Goal: Information Seeking & Learning: Learn about a topic

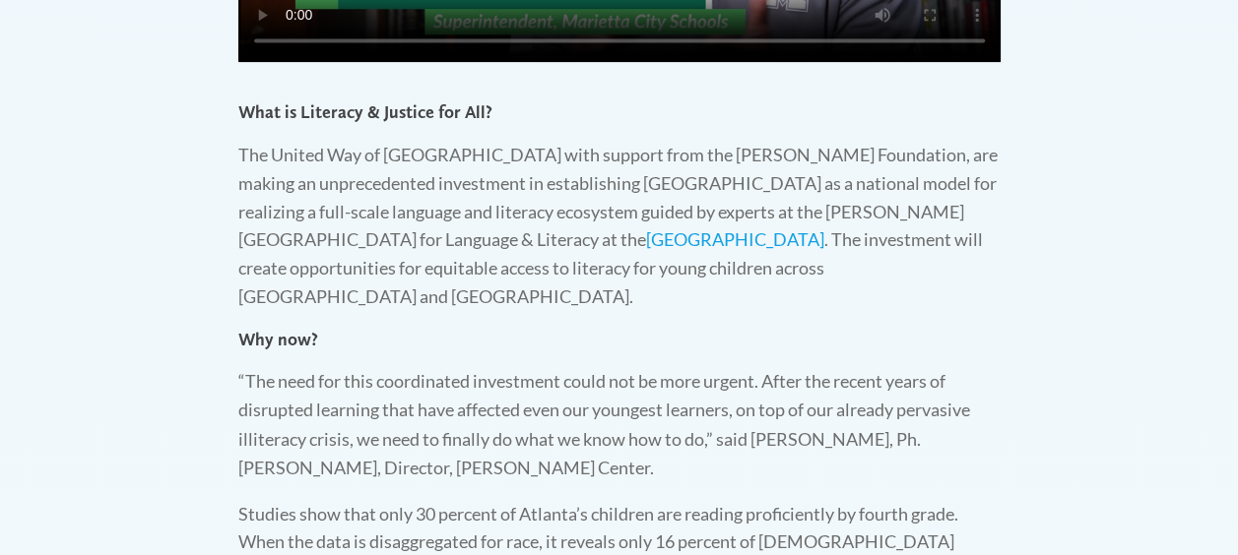
scroll to position [1419, 0]
drag, startPoint x: 306, startPoint y: 184, endPoint x: 618, endPoint y: 245, distance: 318.1
click at [618, 245] on p "The United Way of [GEOGRAPHIC_DATA] with support from the [PERSON_NAME] Foundat…" at bounding box center [619, 225] width 762 height 170
drag, startPoint x: 381, startPoint y: 213, endPoint x: 328, endPoint y: 209, distance: 53.3
click at [328, 209] on p "The United Way of [GEOGRAPHIC_DATA] with support from the [PERSON_NAME] Foundat…" at bounding box center [619, 225] width 762 height 170
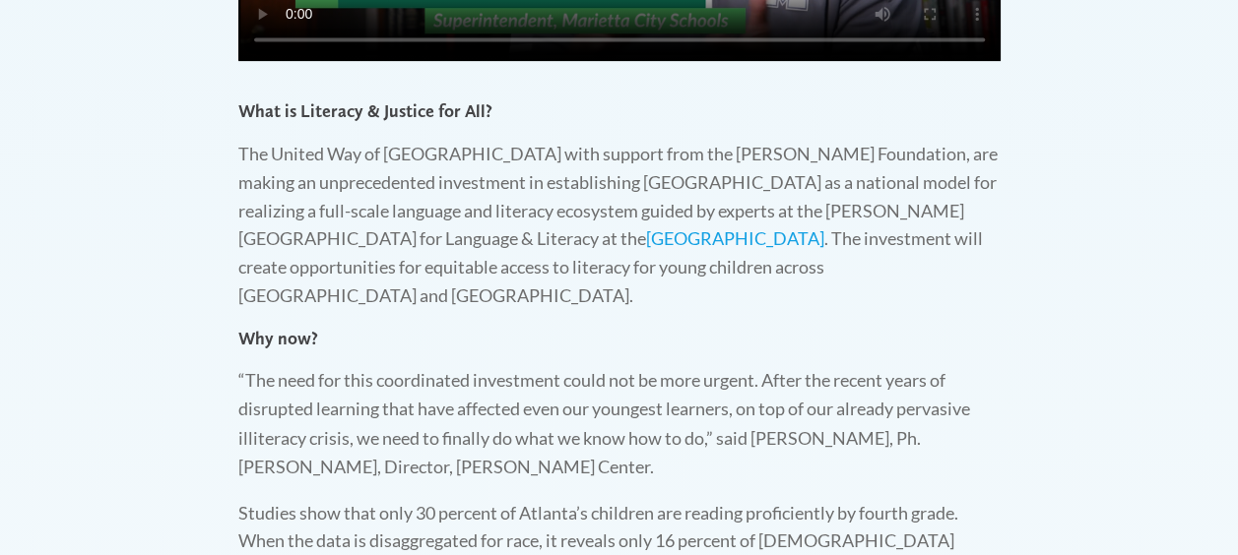
click at [295, 179] on p "The United Way of [GEOGRAPHIC_DATA] with support from the [PERSON_NAME] Foundat…" at bounding box center [619, 225] width 762 height 170
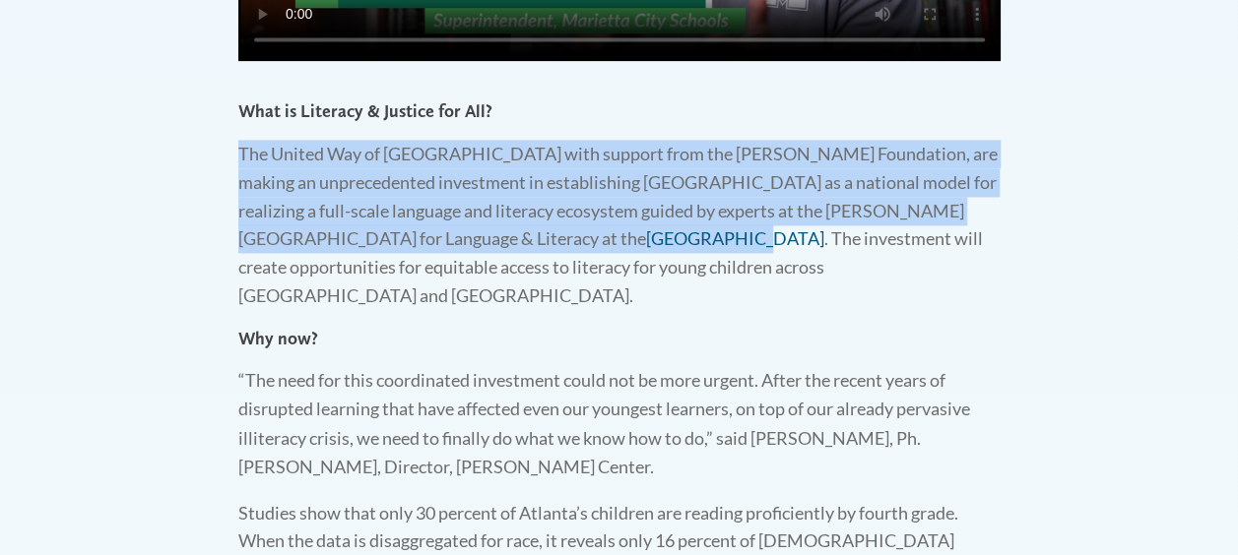
drag, startPoint x: 238, startPoint y: 147, endPoint x: 542, endPoint y: 248, distance: 319.8
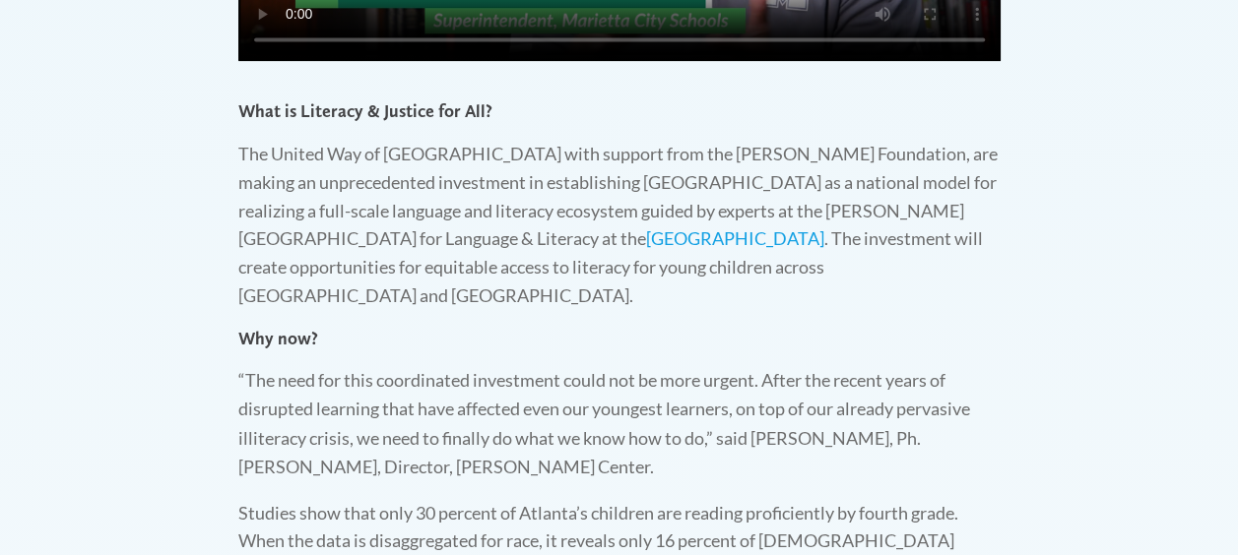
drag, startPoint x: 542, startPoint y: 248, endPoint x: 611, endPoint y: 283, distance: 77.1
drag, startPoint x: 646, startPoint y: 209, endPoint x: 618, endPoint y: 244, distance: 44.9
click at [618, 244] on p "The United Way of [GEOGRAPHIC_DATA] with support from the [PERSON_NAME] Foundat…" at bounding box center [619, 225] width 762 height 170
copy p "guided by experts at the [PERSON_NAME][GEOGRAPHIC_DATA] for Language & Literacy…"
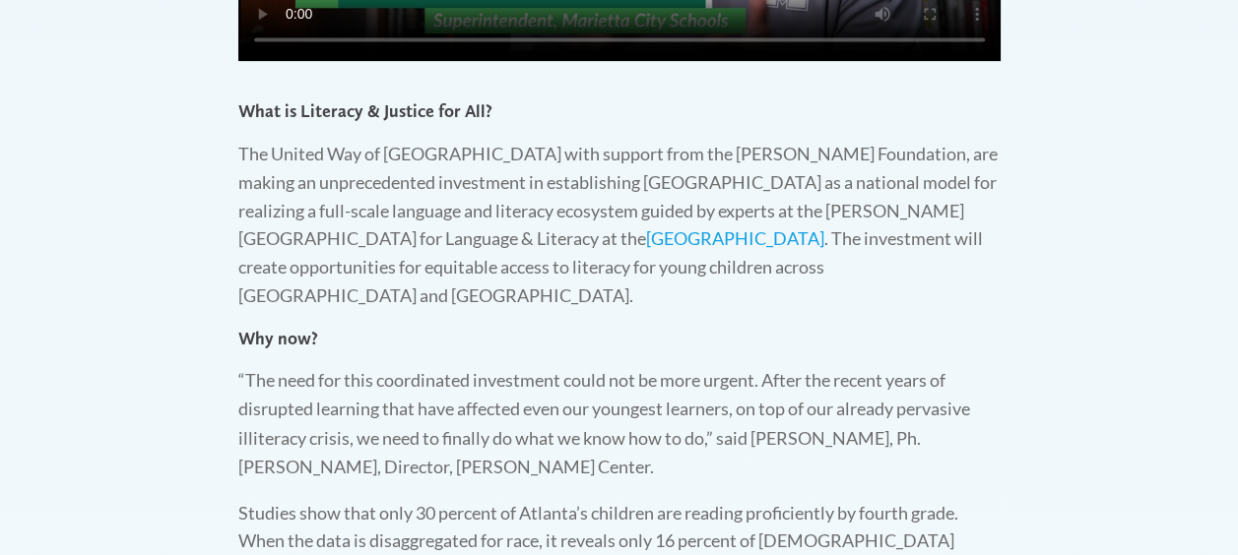
click at [660, 208] on p "The United Way of [GEOGRAPHIC_DATA] with support from the [PERSON_NAME] Foundat…" at bounding box center [619, 225] width 762 height 170
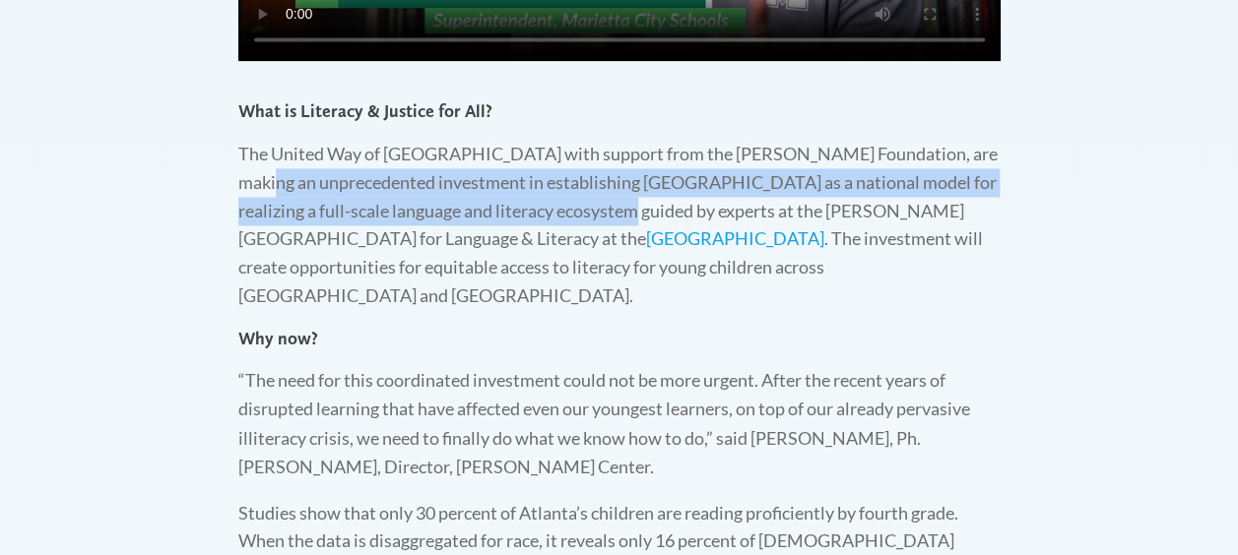
drag, startPoint x: 238, startPoint y: 182, endPoint x: 639, endPoint y: 217, distance: 402.3
click at [639, 217] on p "The United Way of [GEOGRAPHIC_DATA] with support from the [PERSON_NAME] Foundat…" at bounding box center [619, 225] width 762 height 170
drag, startPoint x: 639, startPoint y: 217, endPoint x: 544, endPoint y: 208, distance: 95.9
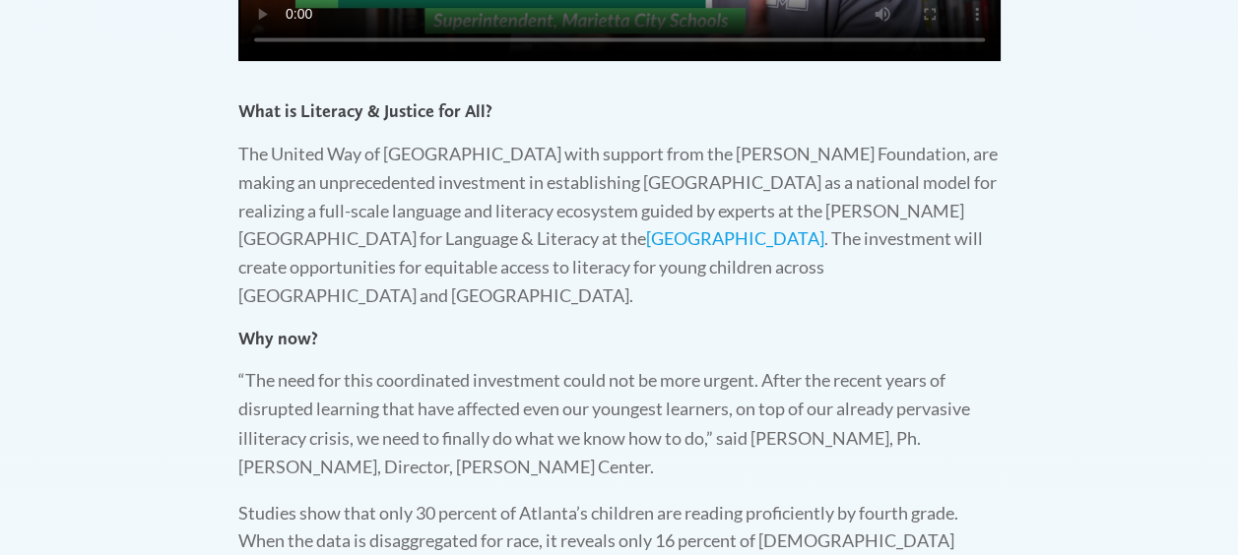
drag, startPoint x: 544, startPoint y: 208, endPoint x: 374, endPoint y: 329, distance: 208.2
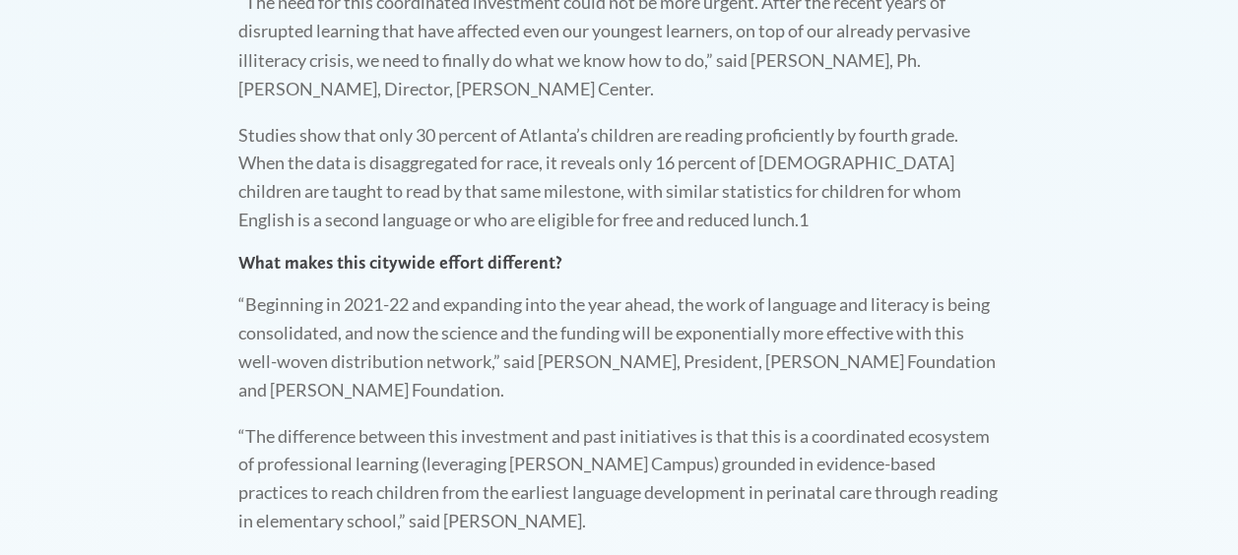
scroll to position [1799, 0]
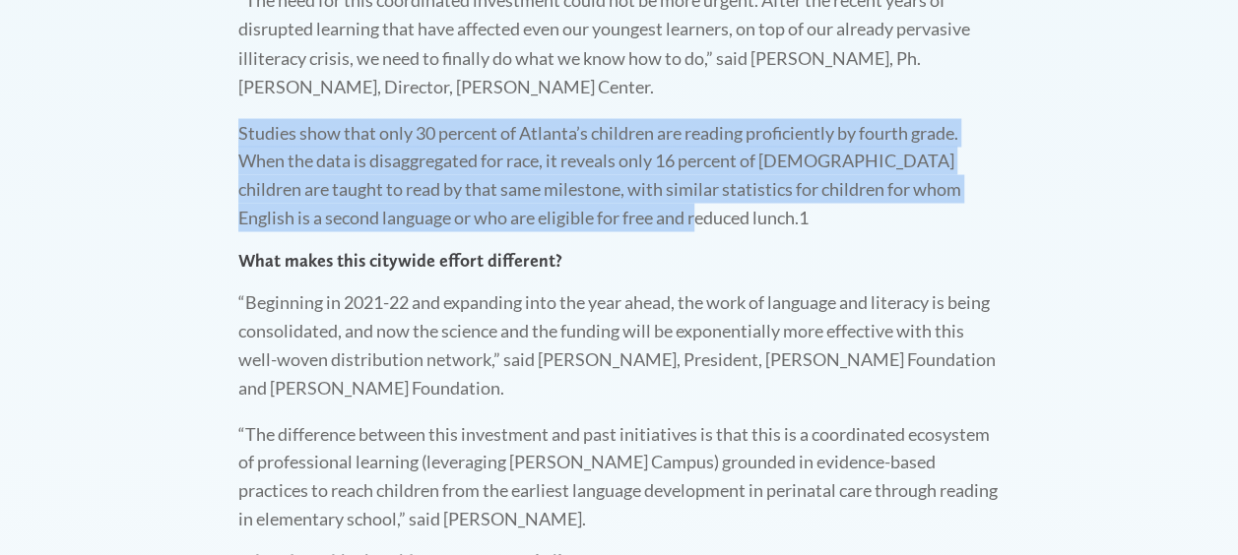
drag, startPoint x: 235, startPoint y: 102, endPoint x: 667, endPoint y: 181, distance: 438.5
click at [667, 181] on div "What is Literacy & Justice for All? The United Way of [GEOGRAPHIC_DATA] with su…" at bounding box center [620, 465] width 802 height 1528
copy p "Studies show that only 30 percent of Atlanta’s children are reading proficientl…"
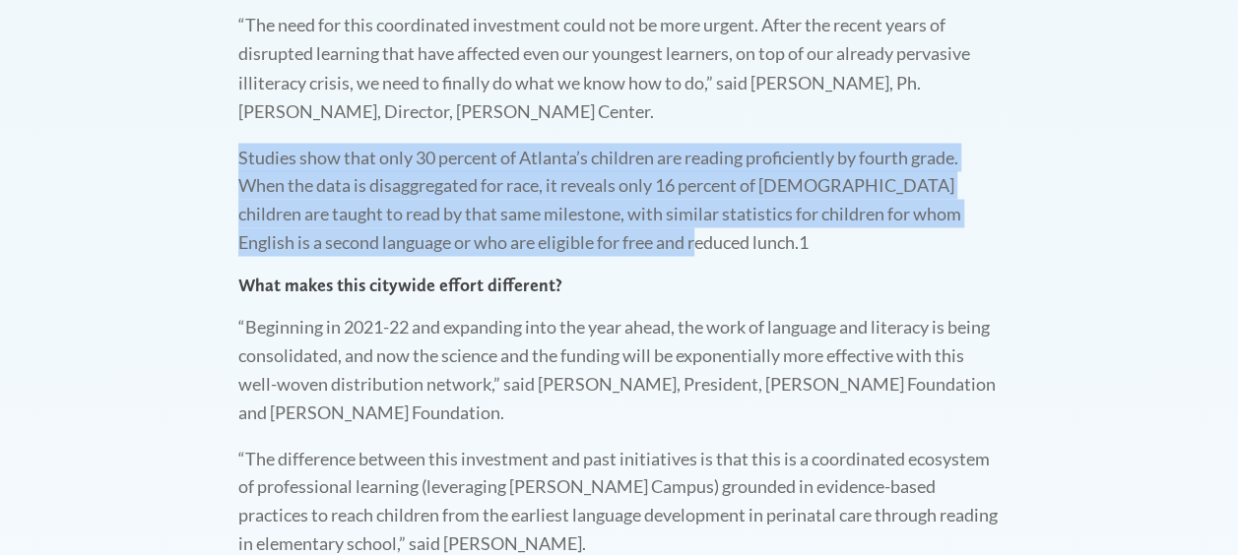
click at [207, 136] on div "Literacy & Justice for All We read to become who we are meant to be! A citywide…" at bounding box center [619, 156] width 1238 height 2314
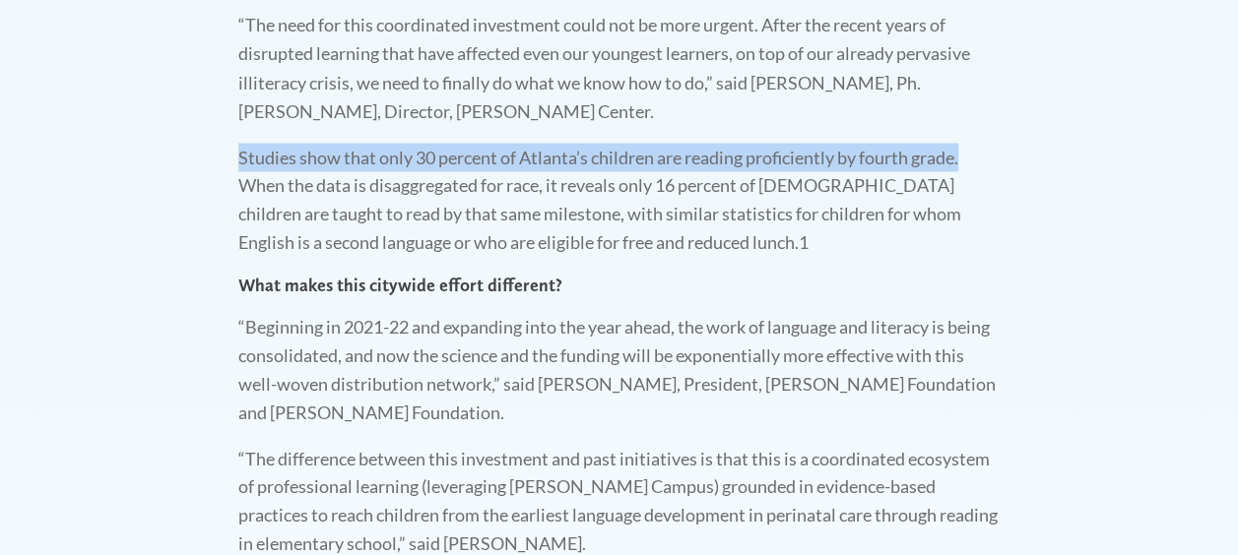
drag, startPoint x: 237, startPoint y: 124, endPoint x: 971, endPoint y: 136, distance: 733.8
click at [971, 143] on p "Studies show that only 30 percent of Atlanta’s children are reading proficientl…" at bounding box center [619, 199] width 762 height 113
copy p "Studies show that only 30 percent of Atlanta’s children are reading proficientl…"
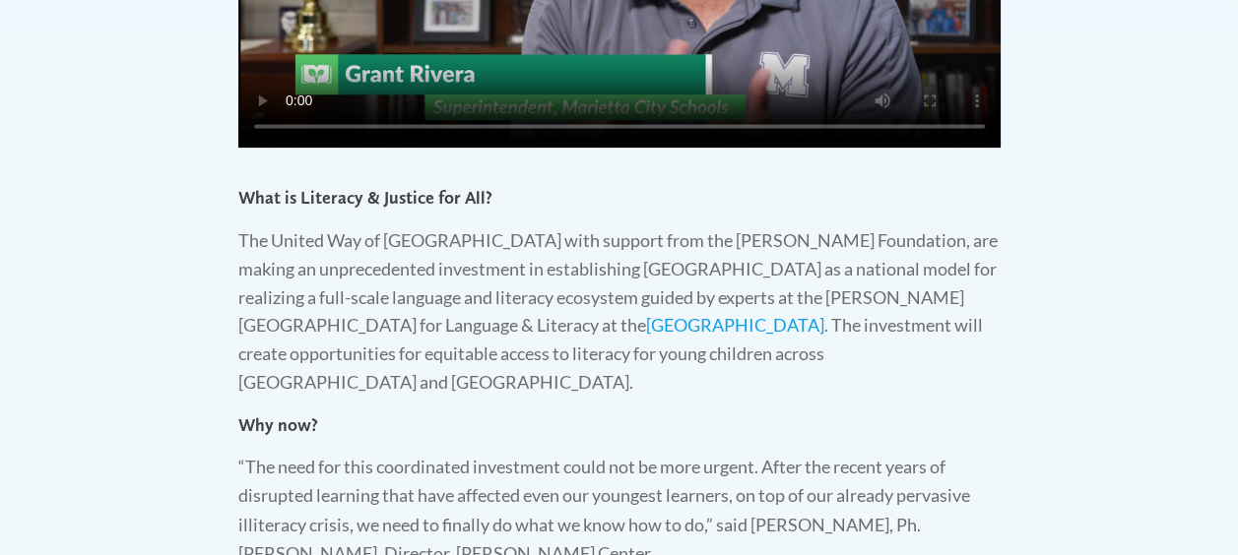
scroll to position [1358, 0]
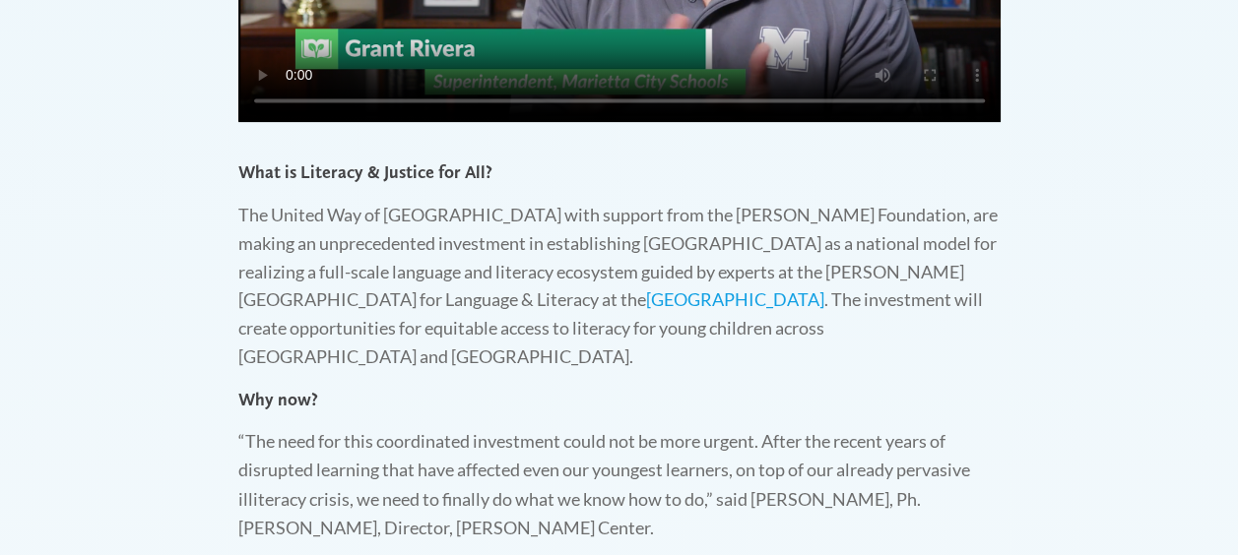
click at [304, 279] on p "The United Way of [GEOGRAPHIC_DATA] with support from the [PERSON_NAME] Foundat…" at bounding box center [619, 286] width 762 height 170
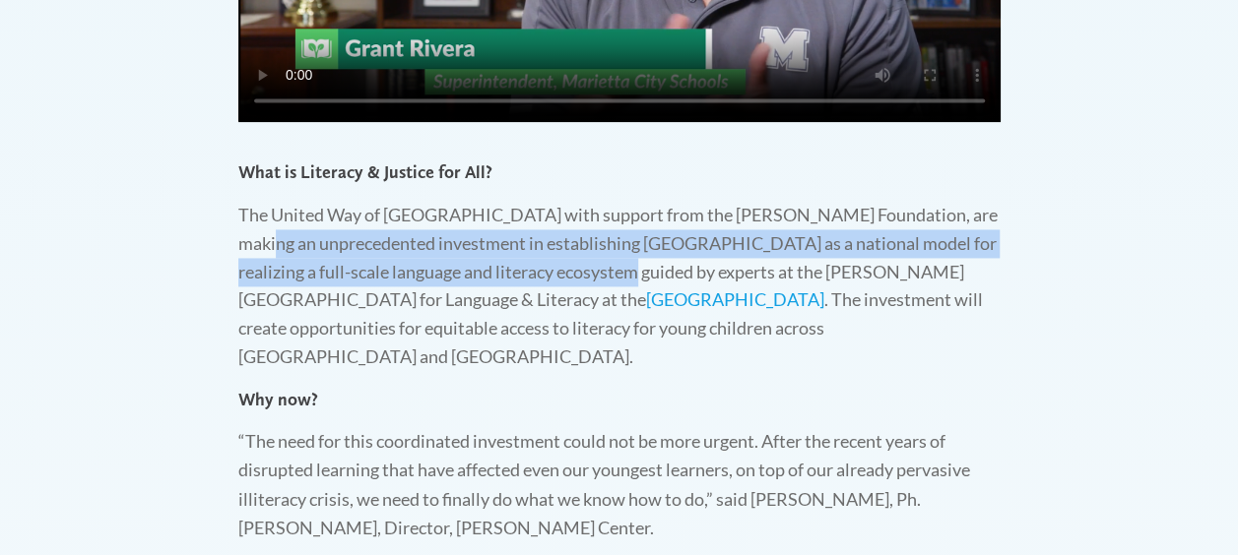
drag, startPoint x: 233, startPoint y: 241, endPoint x: 640, endPoint y: 280, distance: 408.5
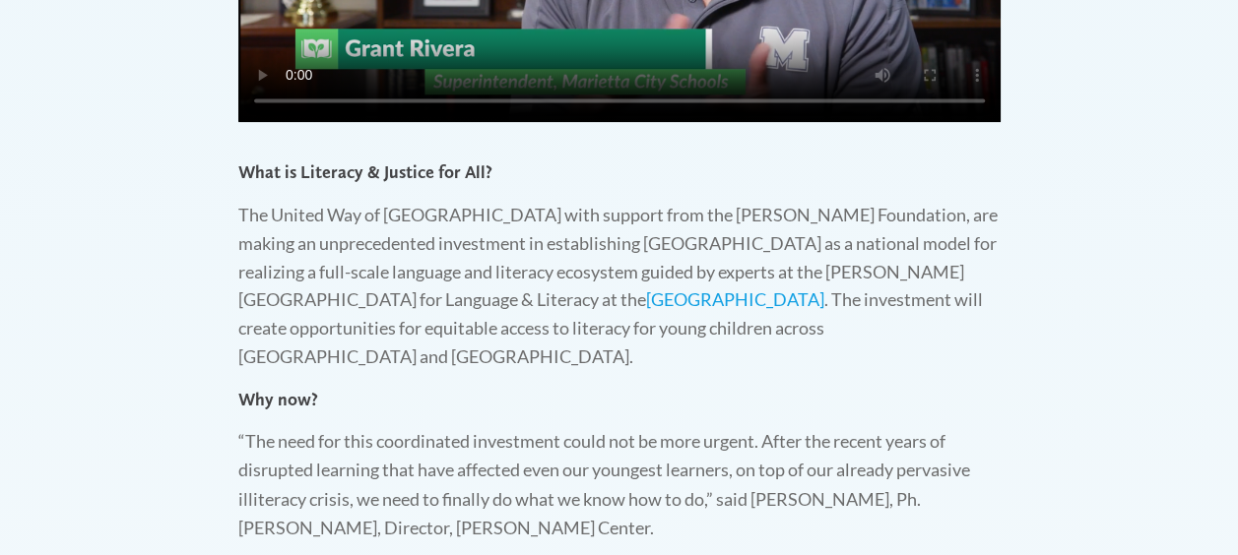
click at [813, 325] on p "The United Way of [GEOGRAPHIC_DATA] with support from the [PERSON_NAME] Foundat…" at bounding box center [619, 286] width 762 height 170
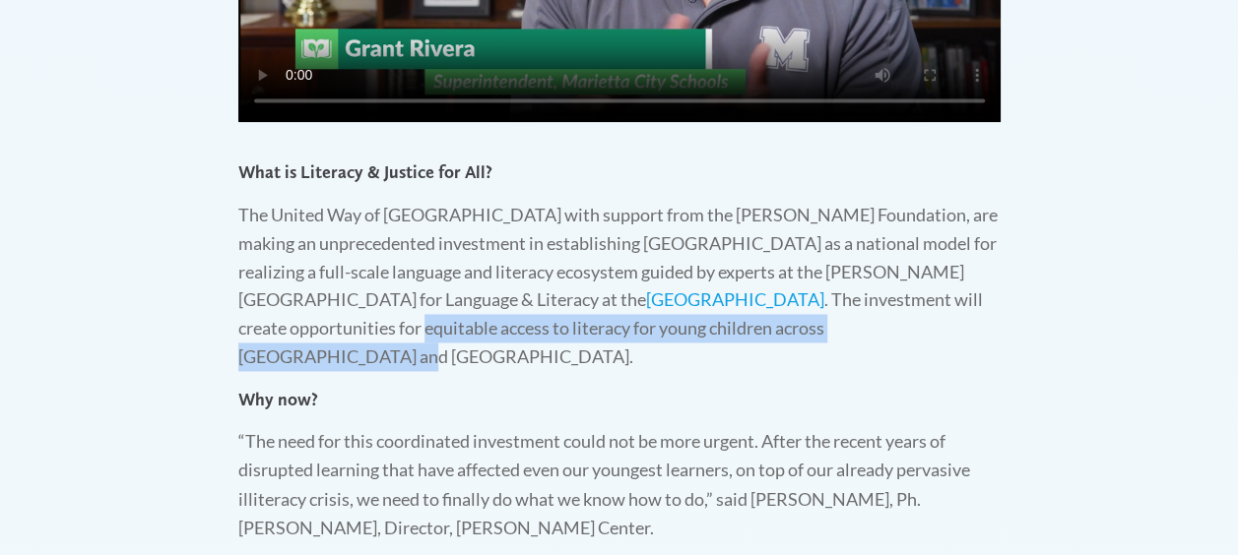
drag, startPoint x: 234, startPoint y: 325, endPoint x: 805, endPoint y: 325, distance: 570.2
copy p "equitable access to literacy for young children across [GEOGRAPHIC_DATA] and [G…"
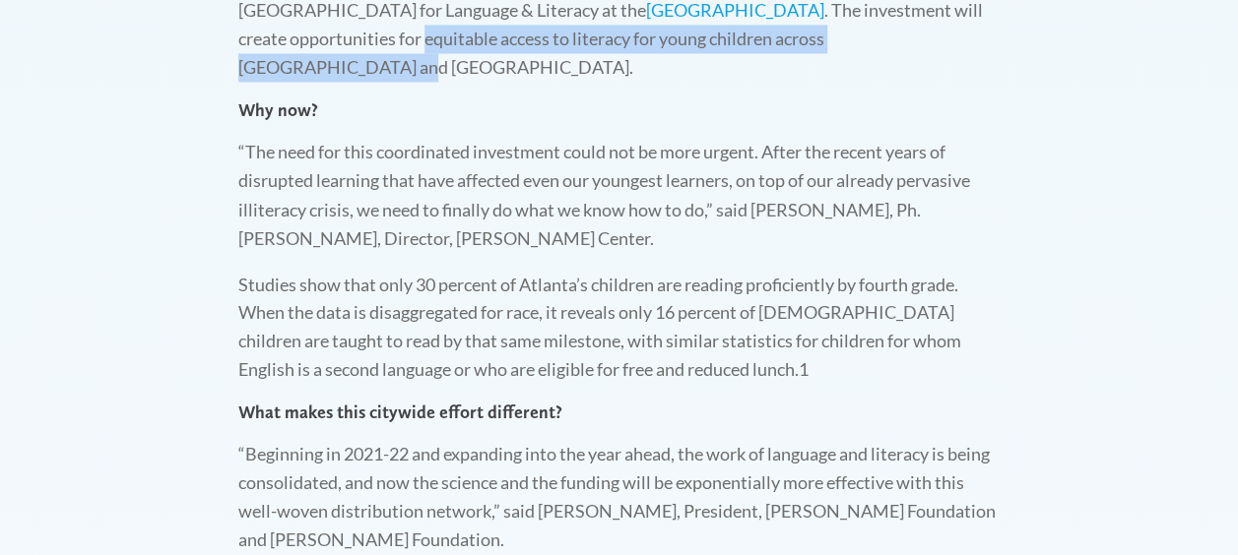
scroll to position [1649, 0]
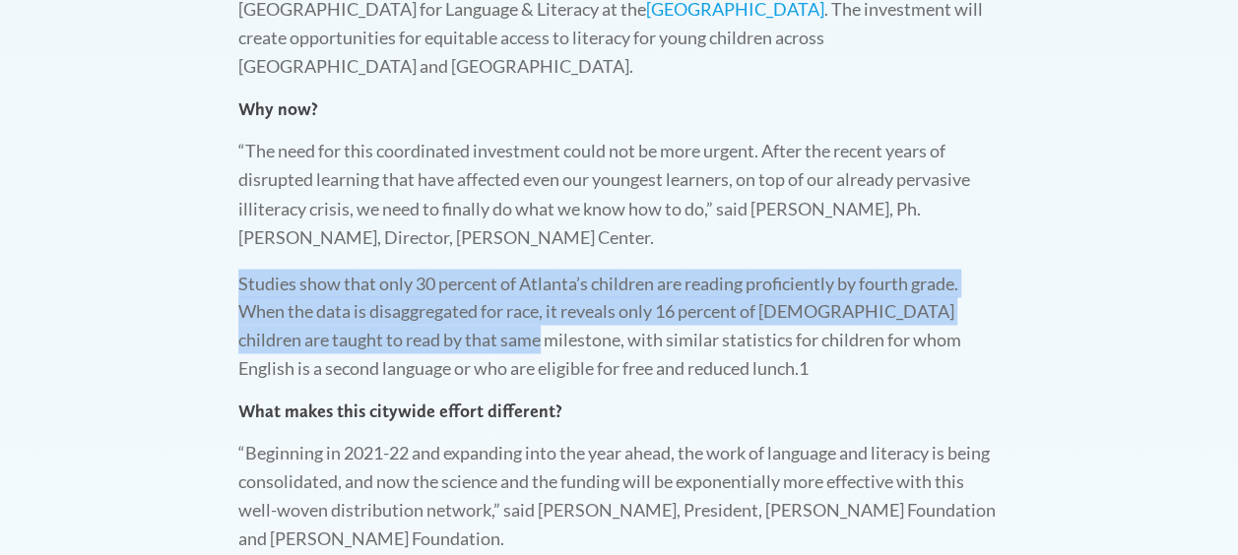
drag, startPoint x: 238, startPoint y: 252, endPoint x: 469, endPoint y: 323, distance: 241.1
click at [469, 323] on p "Studies show that only 30 percent of Atlanta’s children are reading proficientl…" at bounding box center [619, 325] width 762 height 113
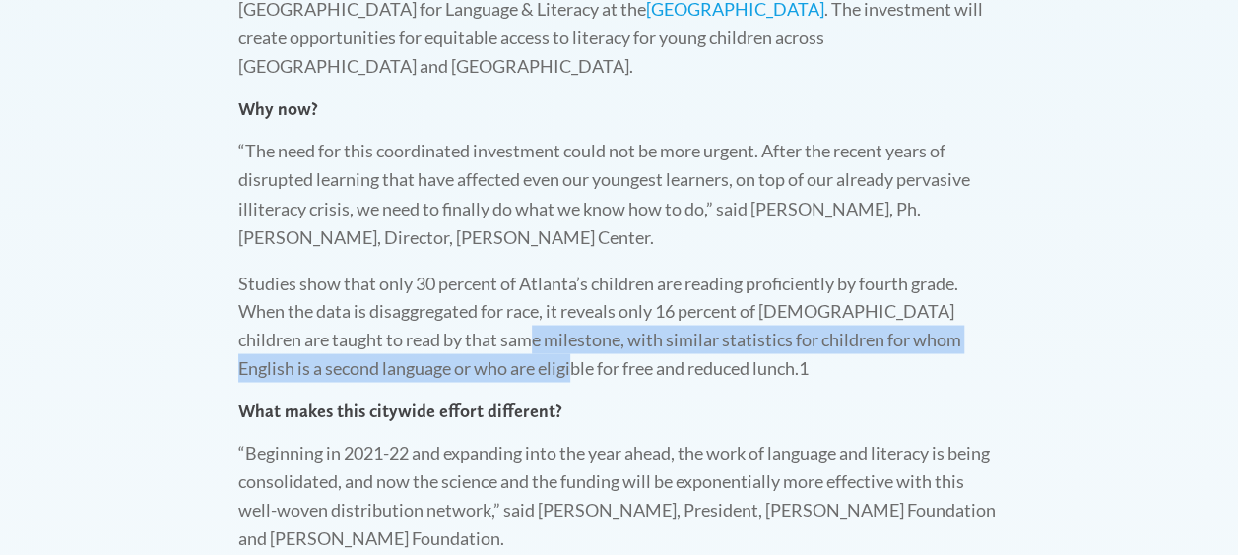
drag, startPoint x: 469, startPoint y: 323, endPoint x: 514, endPoint y: 351, distance: 53.0
click at [514, 351] on p "Studies show that only 30 percent of Atlanta’s children are reading proficientl…" at bounding box center [619, 325] width 762 height 113
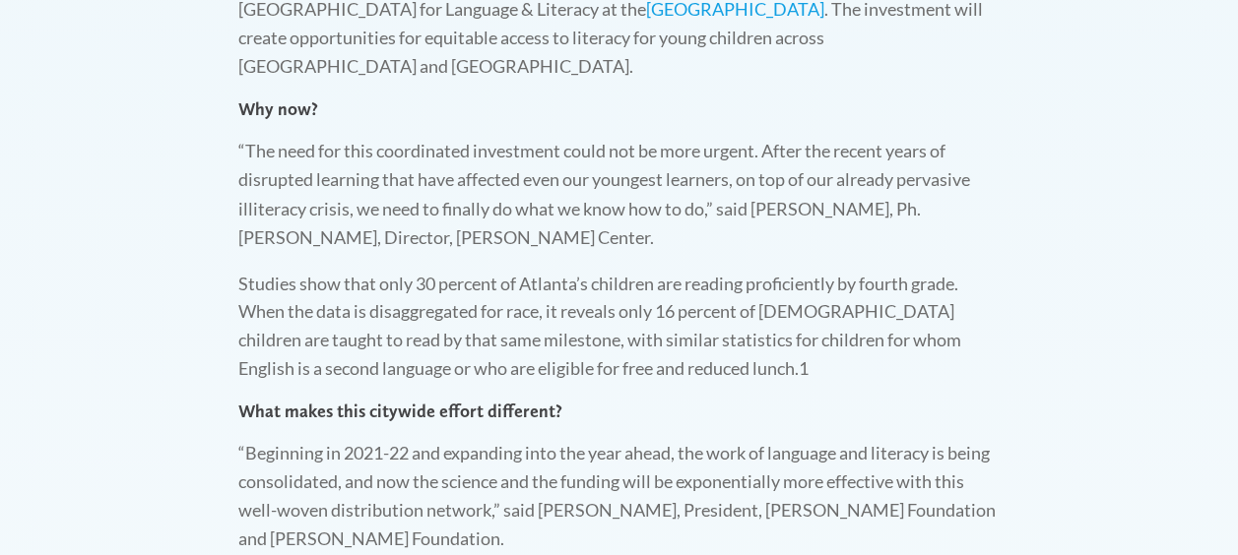
drag, startPoint x: 514, startPoint y: 351, endPoint x: 658, endPoint y: 339, distance: 144.3
click at [658, 339] on p "Studies show that only 30 percent of Atlanta’s children are reading proficientl…" at bounding box center [619, 325] width 762 height 113
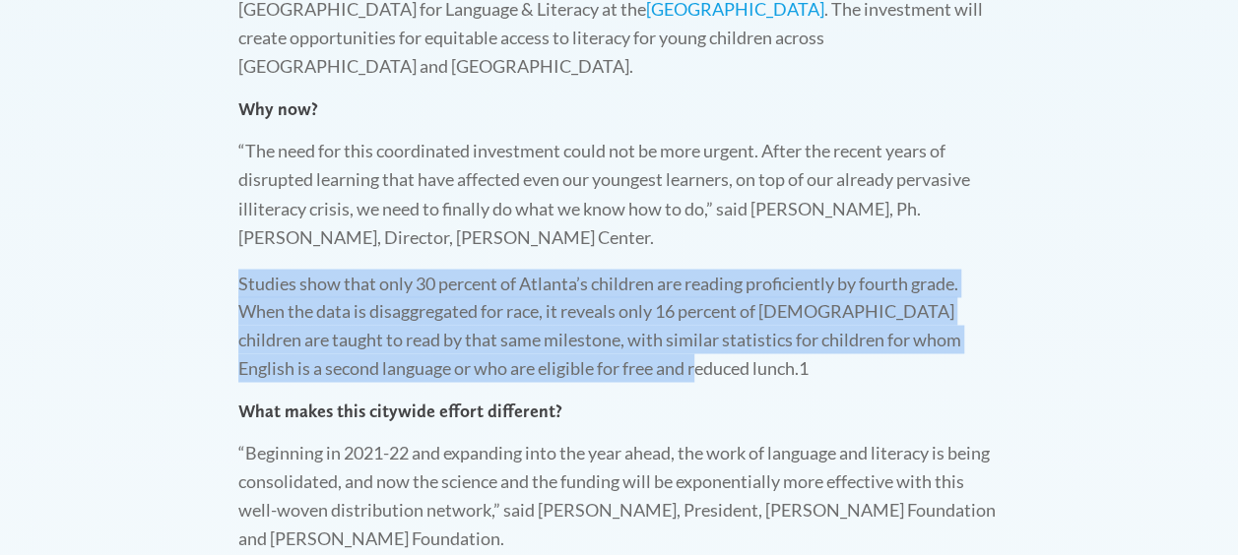
drag, startPoint x: 662, startPoint y: 341, endPoint x: 219, endPoint y: 266, distance: 449.5
copy p "Studies show that only 30 percent of Atlanta’s children are reading proficientl…"
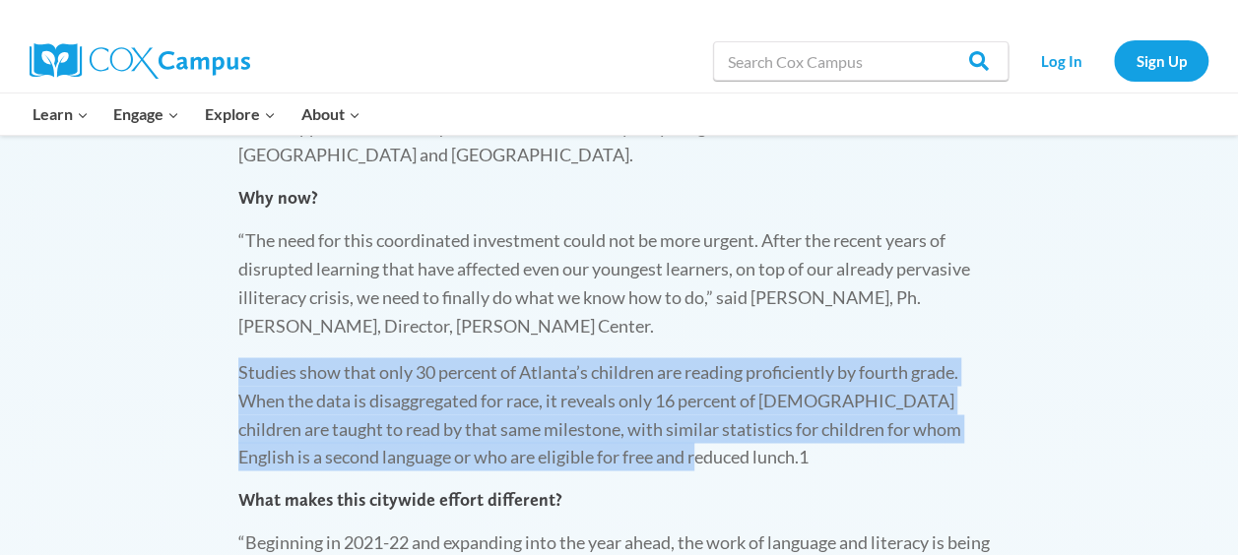
scroll to position [1569, 0]
